Goal: Transaction & Acquisition: Purchase product/service

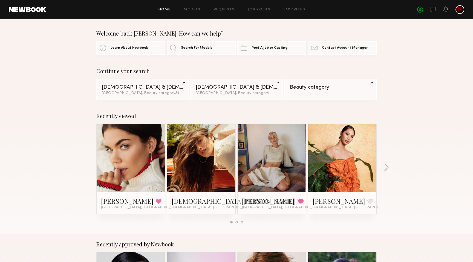
click at [125, 155] on link at bounding box center [130, 158] width 33 height 68
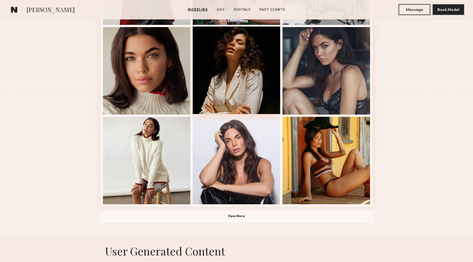
scroll to position [315, 0]
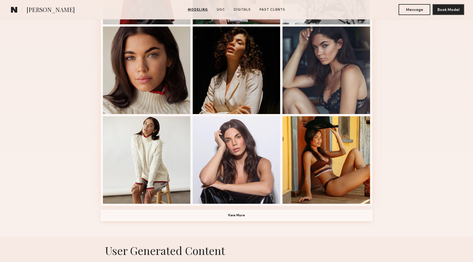
click at [246, 216] on button "View More" at bounding box center [236, 215] width 271 height 11
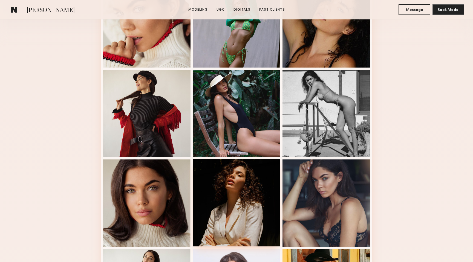
scroll to position [198, 0]
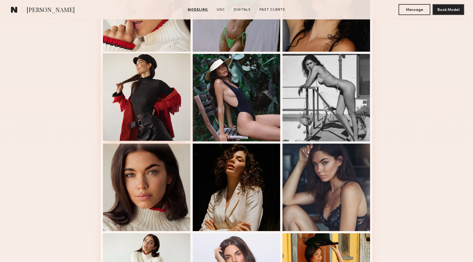
click at [151, 83] on div at bounding box center [147, 97] width 88 height 88
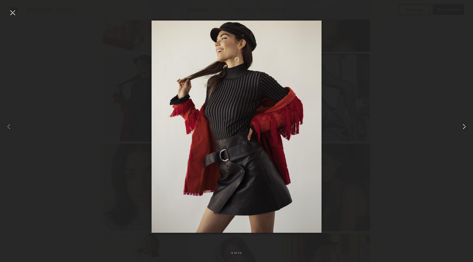
click at [463, 129] on common-icon at bounding box center [464, 126] width 9 height 9
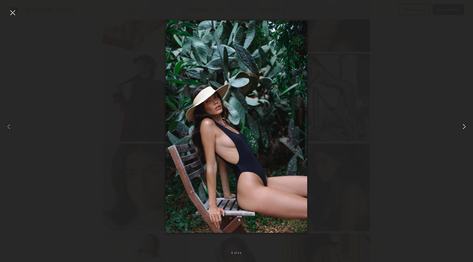
click at [463, 129] on common-icon at bounding box center [464, 126] width 9 height 9
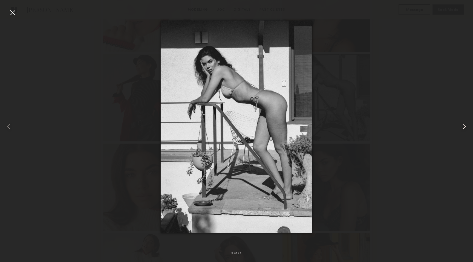
click at [463, 129] on common-icon at bounding box center [464, 126] width 9 height 9
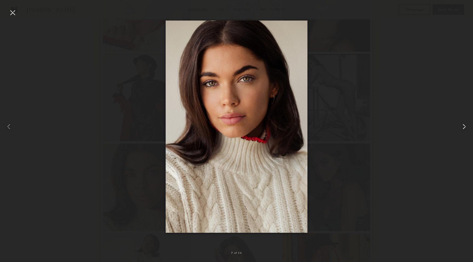
click at [463, 129] on common-icon at bounding box center [464, 126] width 9 height 9
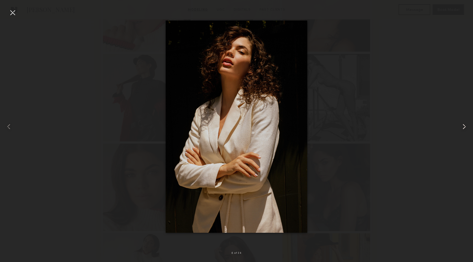
click at [463, 129] on common-icon at bounding box center [464, 126] width 9 height 9
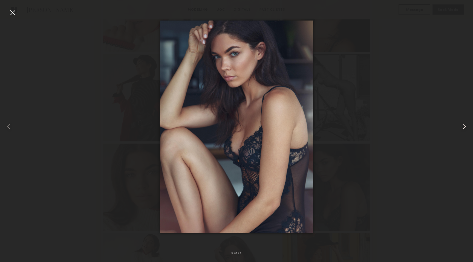
click at [463, 129] on common-icon at bounding box center [464, 126] width 9 height 9
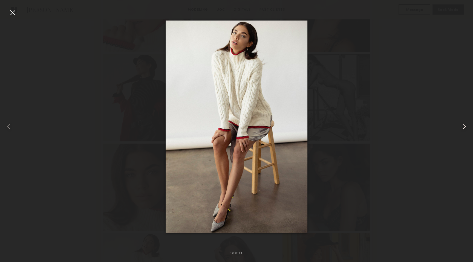
click at [463, 129] on common-icon at bounding box center [464, 126] width 9 height 9
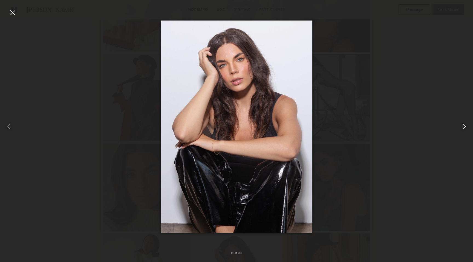
click at [463, 129] on common-icon at bounding box center [464, 126] width 9 height 9
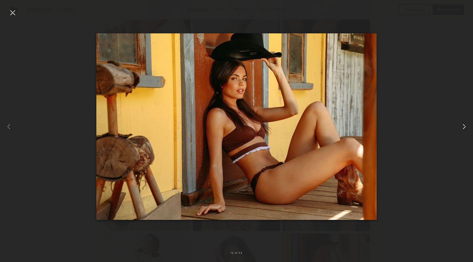
click at [463, 129] on common-icon at bounding box center [464, 126] width 9 height 9
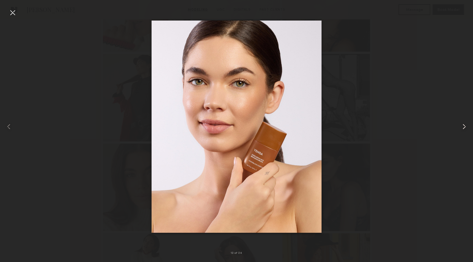
click at [463, 129] on common-icon at bounding box center [464, 126] width 9 height 9
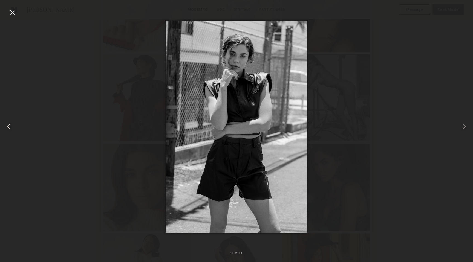
click at [8, 126] on common-icon at bounding box center [8, 126] width 9 height 9
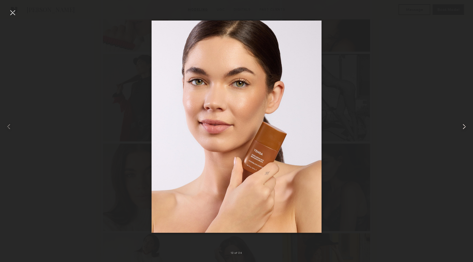
click at [467, 129] on common-icon at bounding box center [464, 126] width 9 height 9
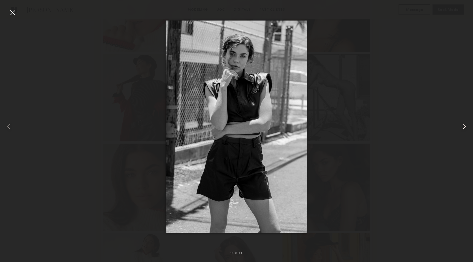
click at [467, 129] on common-icon at bounding box center [464, 126] width 9 height 9
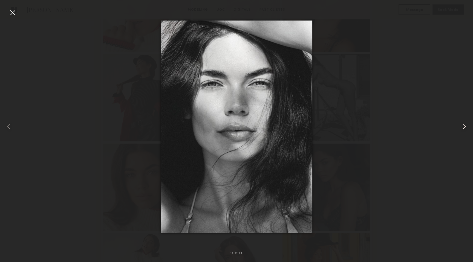
click at [467, 129] on common-icon at bounding box center [464, 126] width 9 height 9
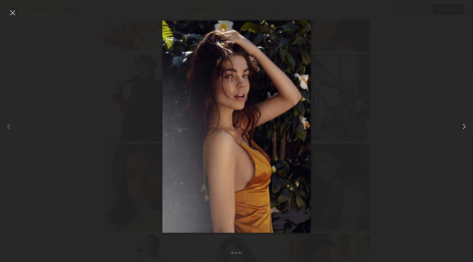
click at [467, 129] on common-icon at bounding box center [464, 126] width 9 height 9
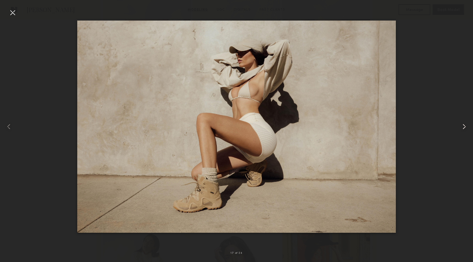
click at [467, 129] on common-icon at bounding box center [464, 126] width 9 height 9
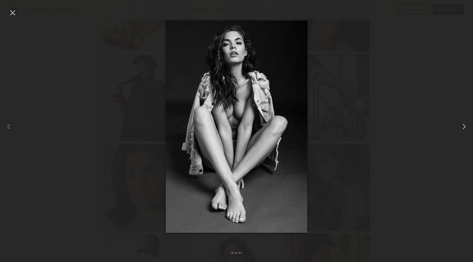
click at [467, 129] on common-icon at bounding box center [464, 126] width 9 height 9
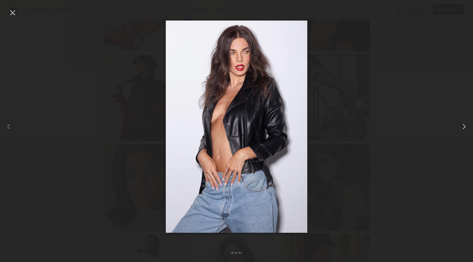
click at [467, 129] on common-icon at bounding box center [464, 126] width 9 height 9
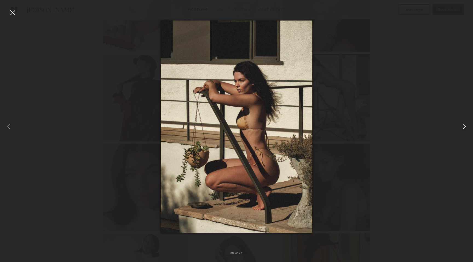
click at [467, 129] on common-icon at bounding box center [464, 126] width 9 height 9
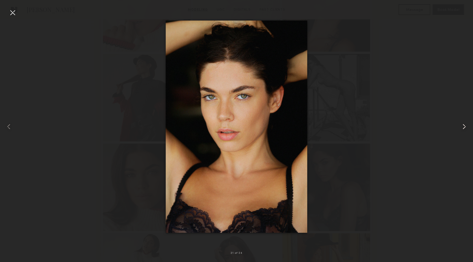
click at [467, 129] on common-icon at bounding box center [464, 126] width 9 height 9
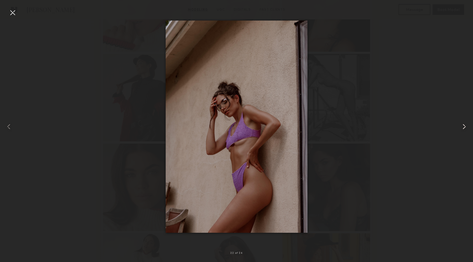
click at [467, 129] on common-icon at bounding box center [464, 126] width 9 height 9
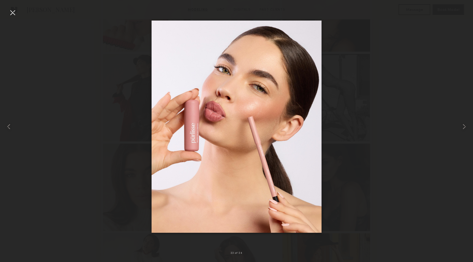
click at [15, 12] on div at bounding box center [12, 12] width 9 height 9
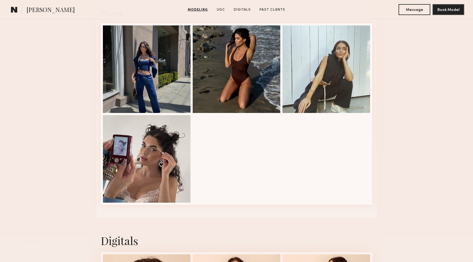
scroll to position [1305, 0]
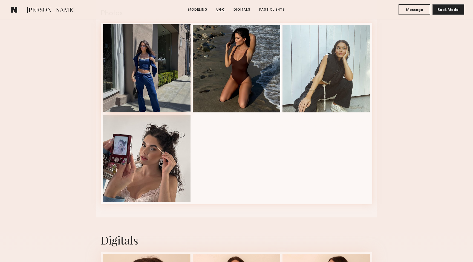
click at [154, 98] on div at bounding box center [147, 68] width 88 height 88
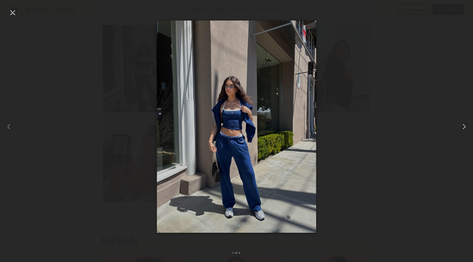
click at [465, 126] on common-icon at bounding box center [464, 126] width 9 height 9
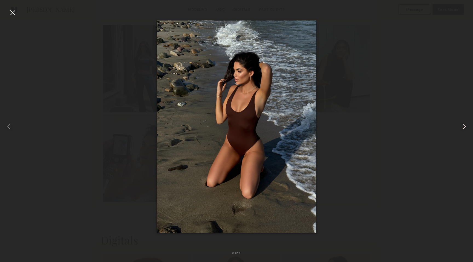
click at [465, 126] on common-icon at bounding box center [464, 126] width 9 height 9
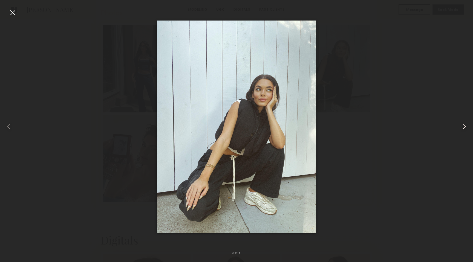
click at [465, 126] on common-icon at bounding box center [464, 126] width 9 height 9
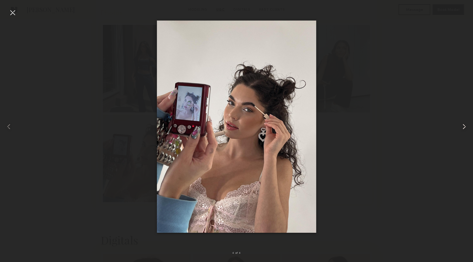
click at [465, 126] on common-icon at bounding box center [464, 126] width 9 height 9
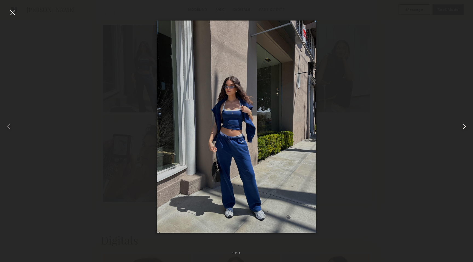
click at [465, 126] on common-icon at bounding box center [464, 126] width 9 height 9
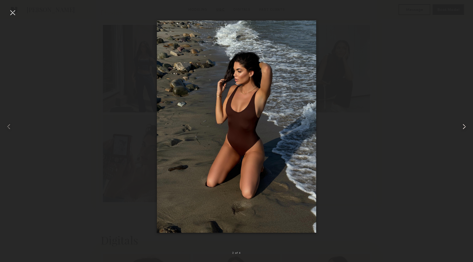
click at [465, 126] on common-icon at bounding box center [464, 126] width 9 height 9
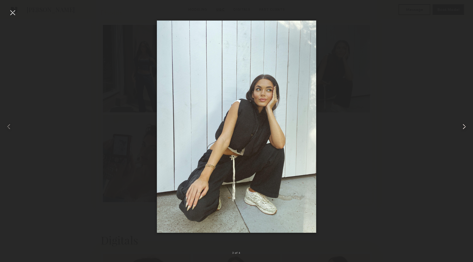
click at [465, 126] on common-icon at bounding box center [464, 126] width 9 height 9
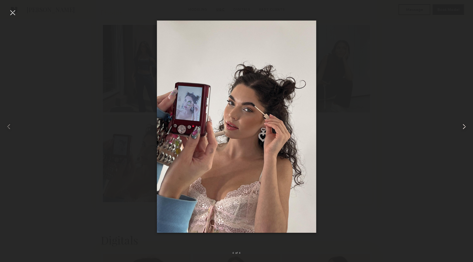
click at [465, 126] on common-icon at bounding box center [464, 126] width 9 height 9
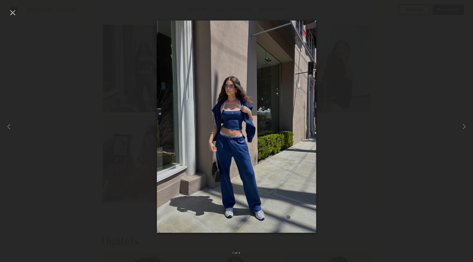
click at [14, 11] on div at bounding box center [12, 12] width 9 height 9
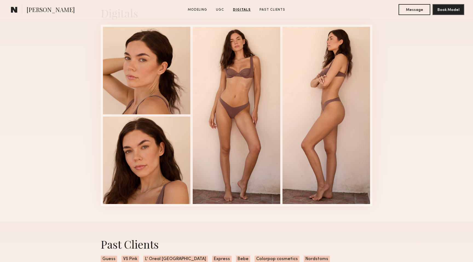
scroll to position [1534, 0]
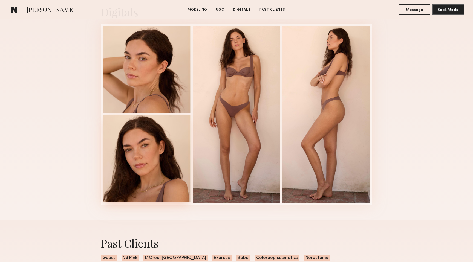
click at [147, 160] on div at bounding box center [147, 159] width 88 height 88
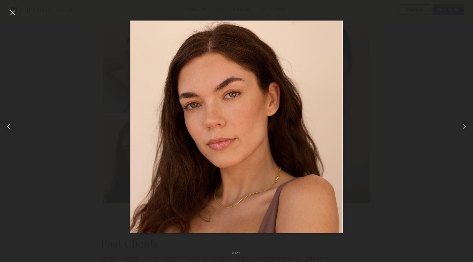
click at [6, 127] on common-icon at bounding box center [8, 126] width 9 height 9
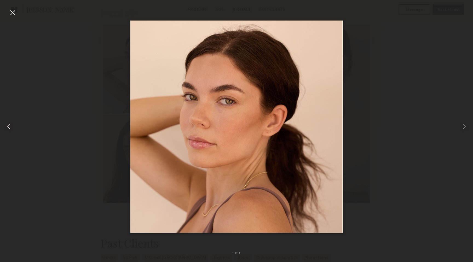
click at [6, 127] on common-icon at bounding box center [8, 126] width 9 height 9
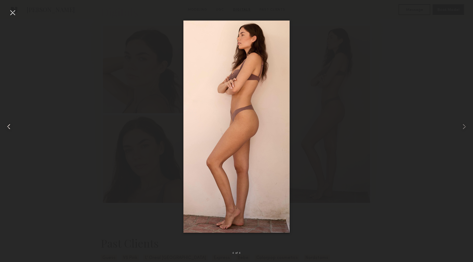
click at [6, 127] on common-icon at bounding box center [8, 126] width 9 height 9
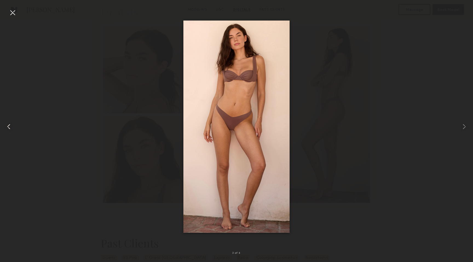
click at [6, 127] on common-icon at bounding box center [8, 126] width 9 height 9
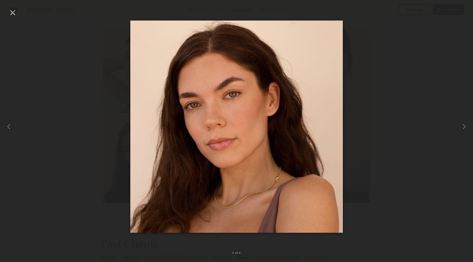
click at [13, 12] on div at bounding box center [12, 12] width 9 height 9
